Goal: Transaction & Acquisition: Book appointment/travel/reservation

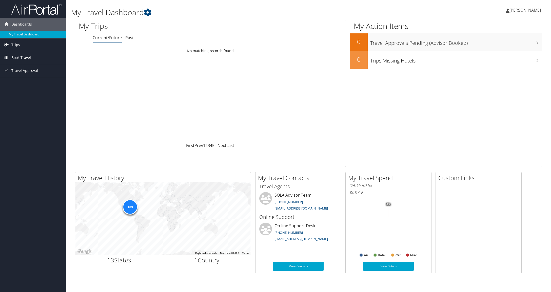
click at [29, 57] on span "Book Travel" at bounding box center [21, 57] width 20 height 13
click at [32, 75] on link "Book/Manage Online Trips" at bounding box center [33, 76] width 66 height 8
click at [513, 10] on span "[PERSON_NAME]" at bounding box center [525, 10] width 31 height 6
click at [496, 83] on link "Sign Out" at bounding box center [512, 82] width 56 height 9
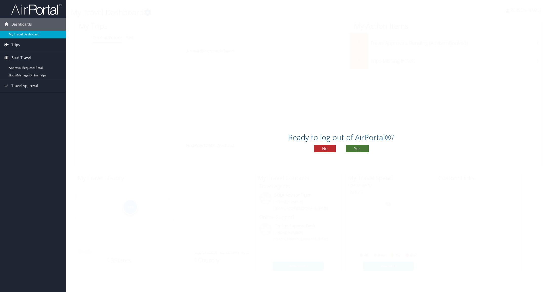
click at [355, 149] on button "Yes" at bounding box center [357, 149] width 23 height 8
